Goal: Transaction & Acquisition: Book appointment/travel/reservation

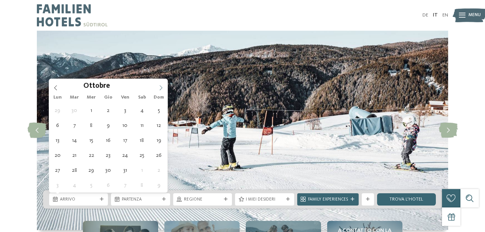
click at [157, 86] on span at bounding box center [160, 85] width 13 height 13
click at [158, 86] on span at bounding box center [160, 85] width 13 height 13
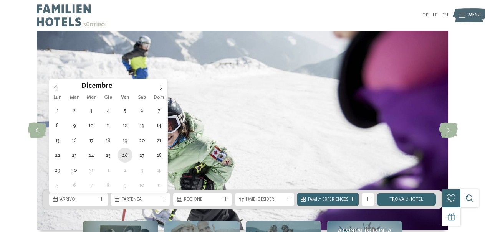
type div "[DATE]"
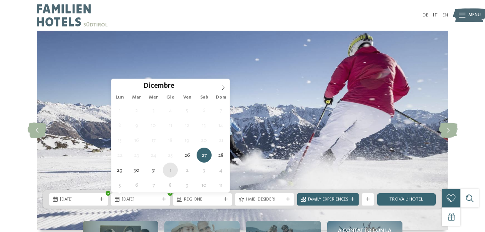
type div "[DATE]"
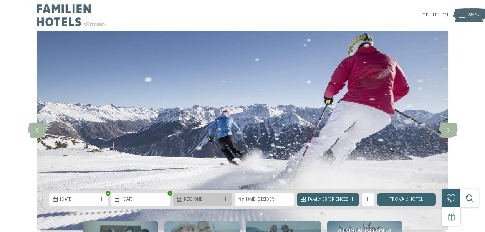
click at [226, 199] on icon at bounding box center [226, 200] width 4 height 4
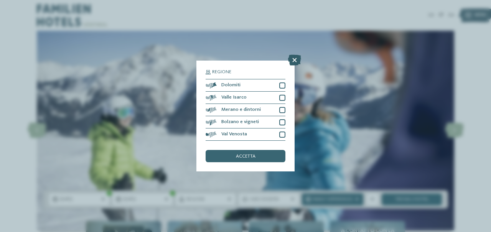
click at [294, 62] on icon at bounding box center [294, 60] width 13 height 11
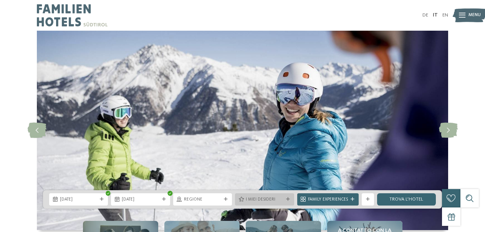
click at [289, 200] on icon at bounding box center [288, 200] width 4 height 4
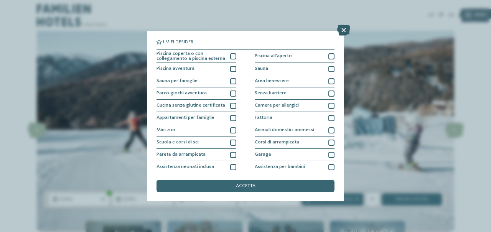
click at [346, 30] on icon at bounding box center [343, 30] width 13 height 11
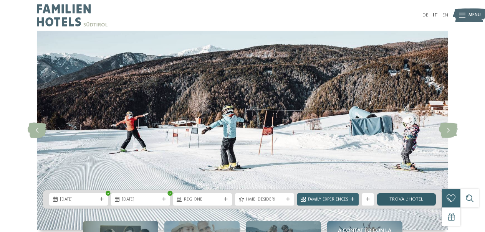
click at [406, 201] on link "trova l’hotel" at bounding box center [406, 199] width 59 height 12
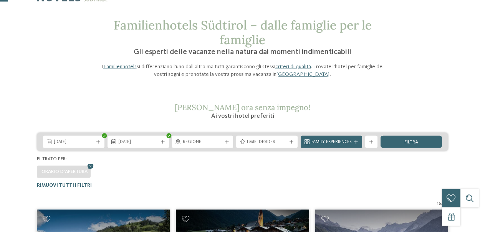
scroll to position [78, 0]
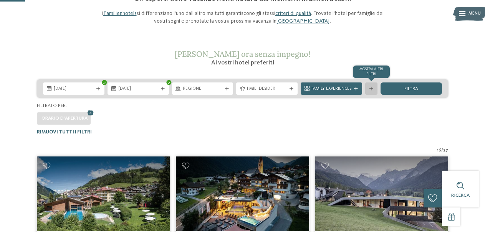
click at [372, 86] on div "mostra altri filtri" at bounding box center [371, 89] width 12 height 12
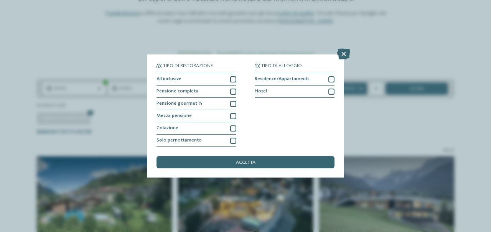
click at [345, 54] on icon at bounding box center [343, 54] width 13 height 11
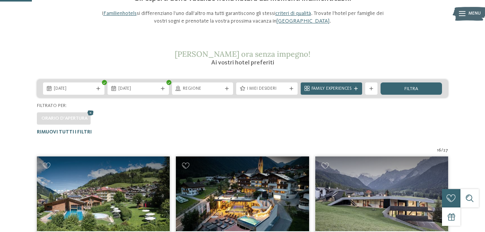
scroll to position [117, 0]
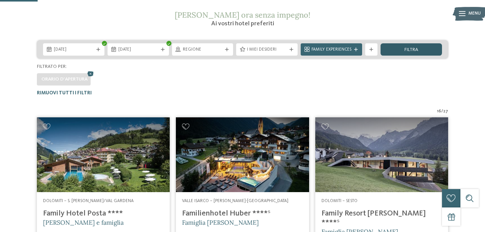
click at [399, 51] on div "filtra" at bounding box center [410, 49] width 61 height 12
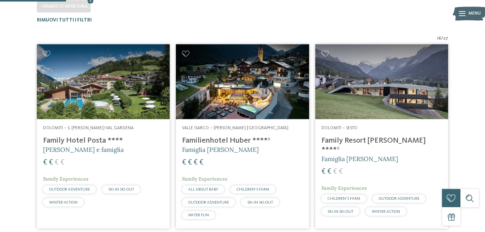
scroll to position [190, 0]
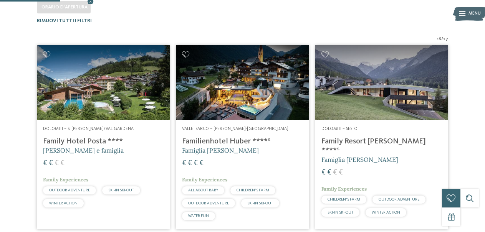
click at [375, 101] on img at bounding box center [381, 82] width 133 height 75
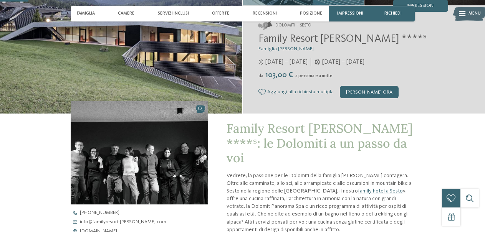
scroll to position [117, 0]
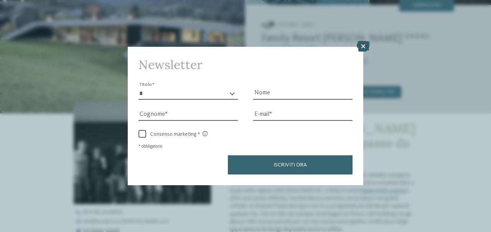
click at [362, 44] on icon at bounding box center [363, 46] width 13 height 11
